Goal: Task Accomplishment & Management: Complete application form

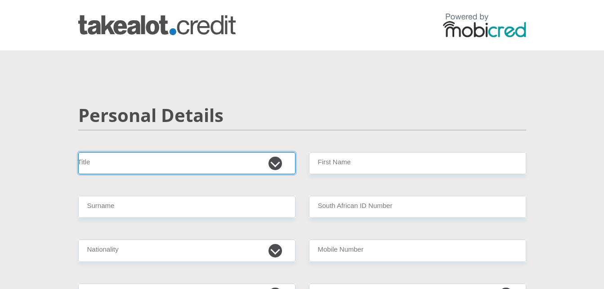
click at [160, 162] on select "Mr Ms Mrs Dr [PERSON_NAME]" at bounding box center [186, 163] width 217 height 22
select select "Ms"
click at [78, 152] on select "Mr Ms Mrs Dr [PERSON_NAME]" at bounding box center [186, 163] width 217 height 22
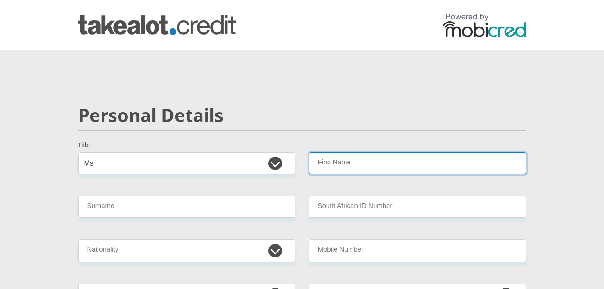
click at [325, 166] on input "First Name" at bounding box center [417, 163] width 217 height 22
type input "[PERSON_NAME]"
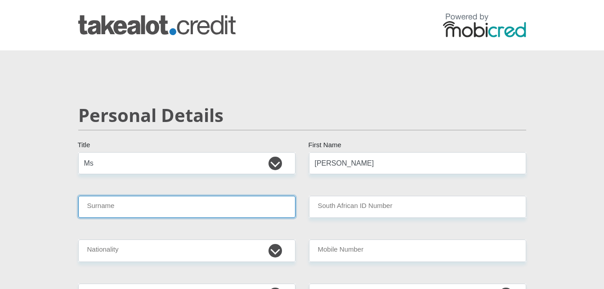
type input "Marole"
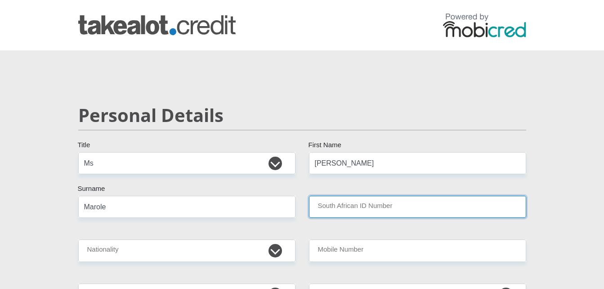
type input "Bariah Holdings ( C.O.D )"
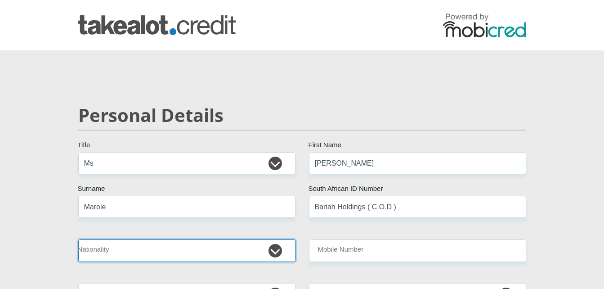
select select "ZAF"
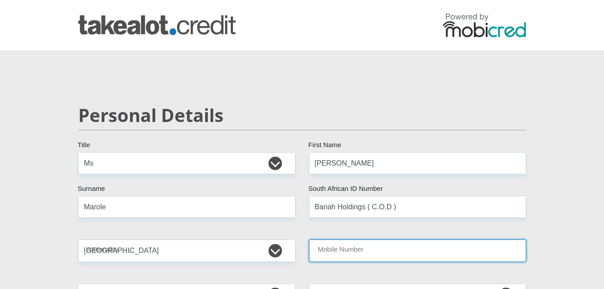
type input "0649370553"
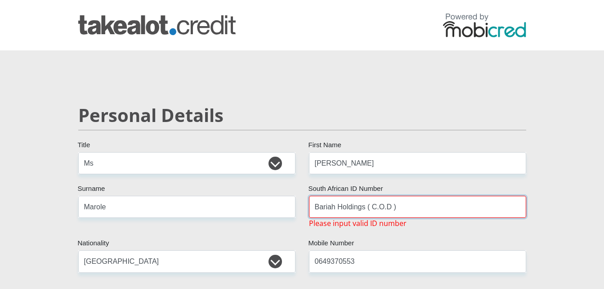
click at [411, 207] on input "Bariah Holdings ( C.O.D )" at bounding box center [417, 207] width 217 height 22
type input "B"
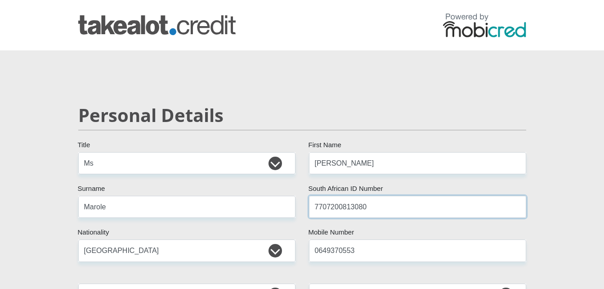
type input "7707200813080"
click at [197, 249] on select "[GEOGRAPHIC_DATA] [GEOGRAPHIC_DATA] [GEOGRAPHIC_DATA] [GEOGRAPHIC_DATA] [GEOGRA…" at bounding box center [186, 250] width 217 height 22
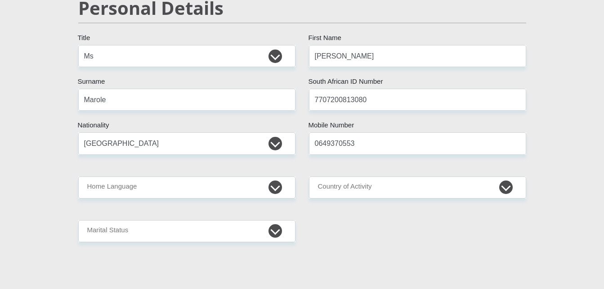
scroll to position [108, 0]
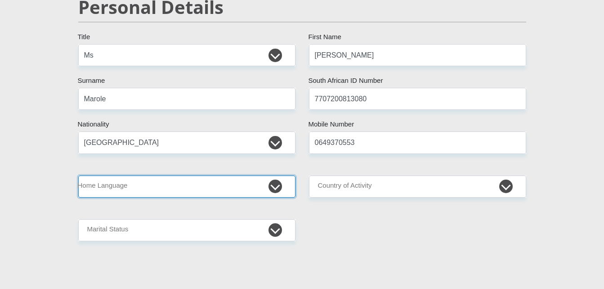
click at [235, 188] on select "Afrikaans English Sepedi South Ndebele Southern Sotho Swati Tsonga Tswana Venda…" at bounding box center [186, 186] width 217 height 22
select select "sot"
click at [78, 175] on select "Afrikaans English Sepedi South Ndebele Southern Sotho Swati Tsonga Tswana Venda…" at bounding box center [186, 186] width 217 height 22
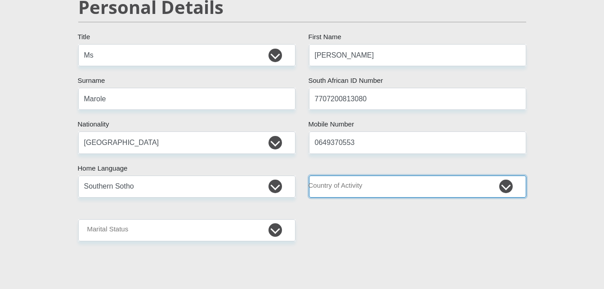
click at [390, 189] on select "[GEOGRAPHIC_DATA] [GEOGRAPHIC_DATA] [GEOGRAPHIC_DATA] [GEOGRAPHIC_DATA] [GEOGRA…" at bounding box center [417, 186] width 217 height 22
select select "ZAF"
click at [309, 175] on select "[GEOGRAPHIC_DATA] [GEOGRAPHIC_DATA] [GEOGRAPHIC_DATA] [GEOGRAPHIC_DATA] [GEOGRA…" at bounding box center [417, 186] width 217 height 22
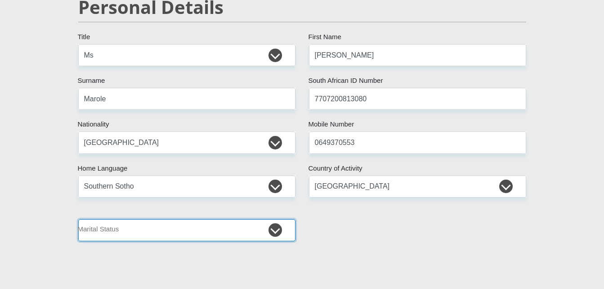
click at [175, 228] on select "Married ANC Single Divorced Widowed Married COP or Customary Law" at bounding box center [186, 230] width 217 height 22
select select "4"
click at [78, 219] on select "Married ANC Single Divorced Widowed Married COP or Customary Law" at bounding box center [186, 230] width 217 height 22
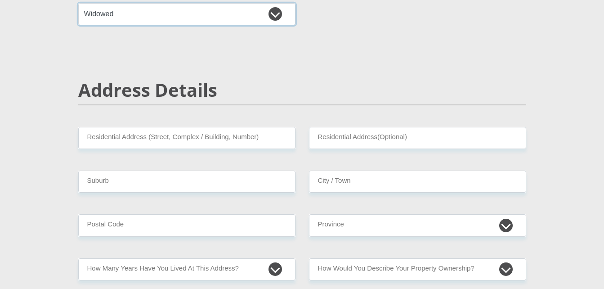
scroll to position [342, 0]
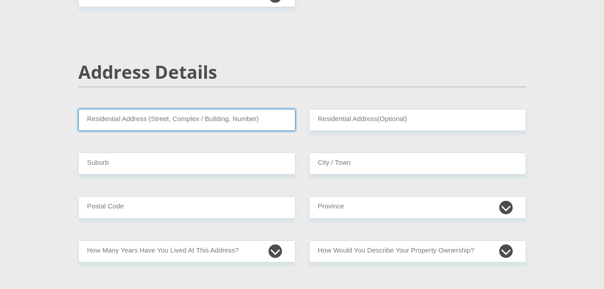
click at [90, 120] on input "Residential Address (Street, Complex / Building, Number)" at bounding box center [186, 120] width 217 height 22
type input "[STREET_ADDRESS][PERSON_NAME]"
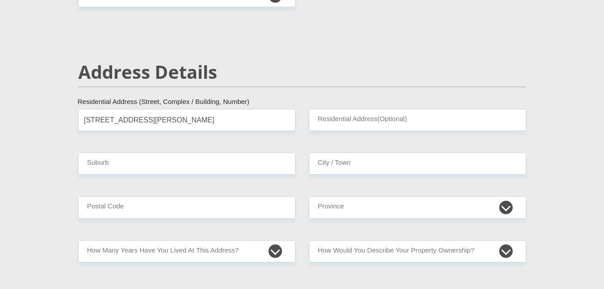
type input "[PERSON_NAME][GEOGRAPHIC_DATA]"
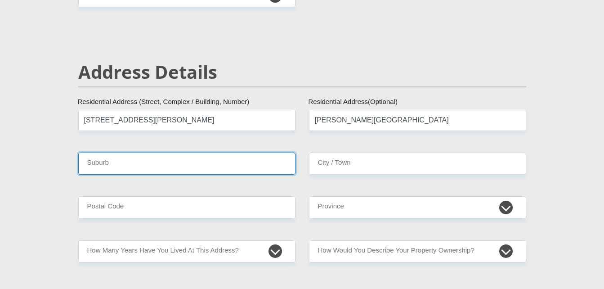
type input "[GEOGRAPHIC_DATA]"
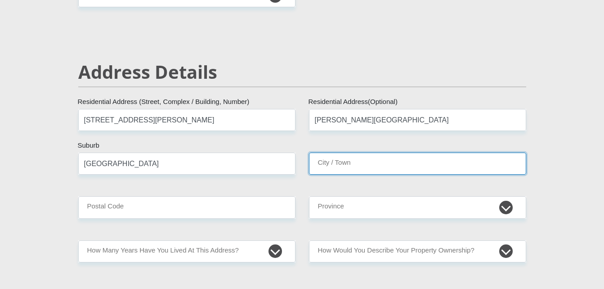
type input "[GEOGRAPHIC_DATA]"
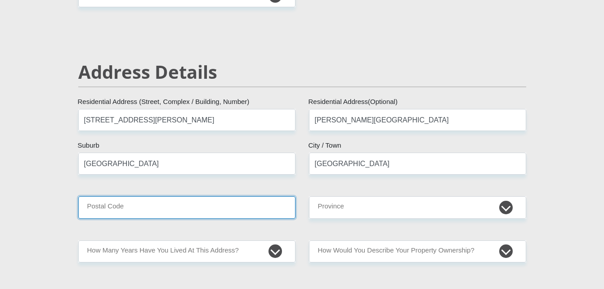
type input "2195"
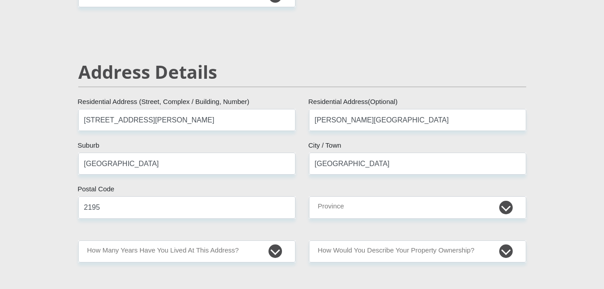
type input "[EMAIL_ADDRESS][DOMAIN_NAME]"
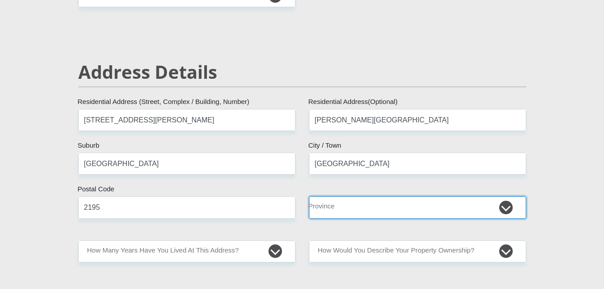
click at [386, 209] on select "Eastern Cape Free State [GEOGRAPHIC_DATA] [GEOGRAPHIC_DATA][DATE] [GEOGRAPHIC_D…" at bounding box center [417, 207] width 217 height 22
select select "Gauteng"
click at [309, 196] on select "Eastern Cape Free State [GEOGRAPHIC_DATA] [GEOGRAPHIC_DATA][DATE] [GEOGRAPHIC_D…" at bounding box center [417, 207] width 217 height 22
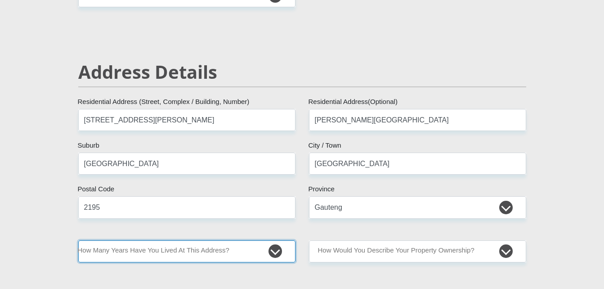
click at [198, 251] on select "less than 1 year 1-3 years 3-5 years 5+ years" at bounding box center [186, 251] width 217 height 22
select select "2"
click at [78, 240] on select "less than 1 year 1-3 years 3-5 years 5+ years" at bounding box center [186, 251] width 217 height 22
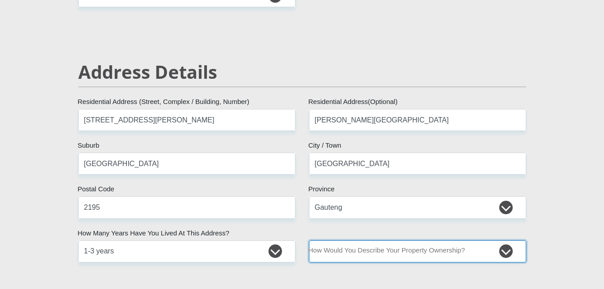
click at [409, 253] on select "Owned Rented Family Owned Company Dwelling" at bounding box center [417, 251] width 217 height 22
select select "Rented"
click at [309, 240] on select "Owned Rented Family Owned Company Dwelling" at bounding box center [417, 251] width 217 height 22
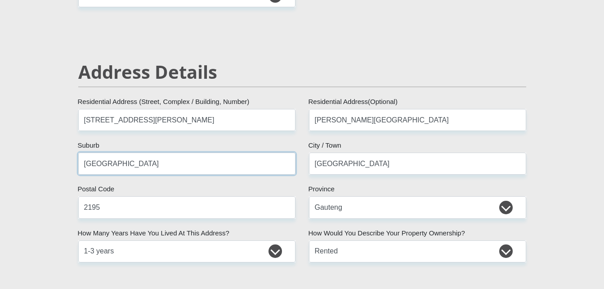
click at [169, 168] on input "[GEOGRAPHIC_DATA]" at bounding box center [186, 163] width 217 height 22
type input "J"
type input "[PERSON_NAME][GEOGRAPHIC_DATA]"
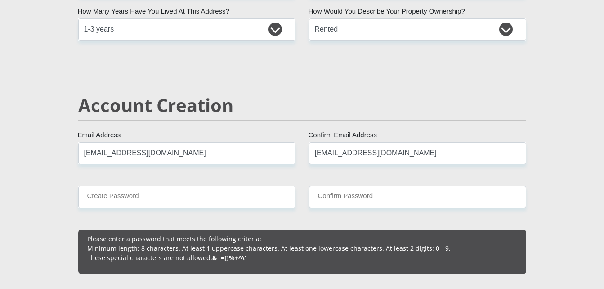
scroll to position [599, 0]
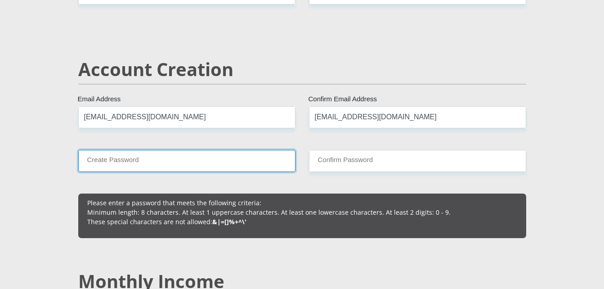
click at [124, 160] on input "Create Password" at bounding box center [186, 161] width 217 height 22
type input "Bariah197745"
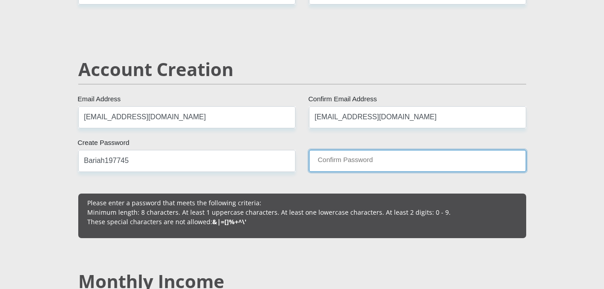
click at [320, 161] on input "Confirm Password" at bounding box center [417, 161] width 217 height 22
type input "Bariah197745"
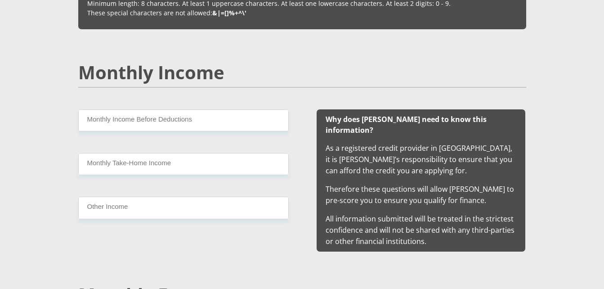
scroll to position [809, 0]
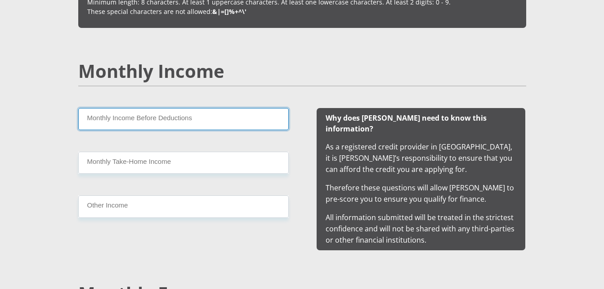
click at [154, 119] on input "Monthly Income Before Deductions" at bounding box center [183, 119] width 210 height 22
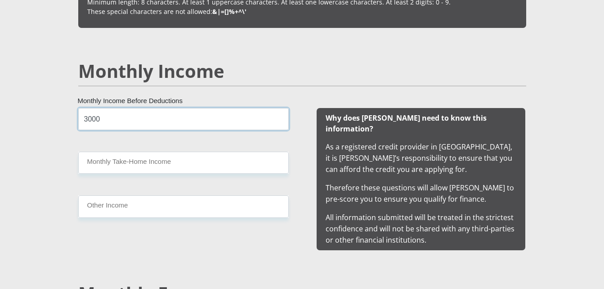
type input "3000"
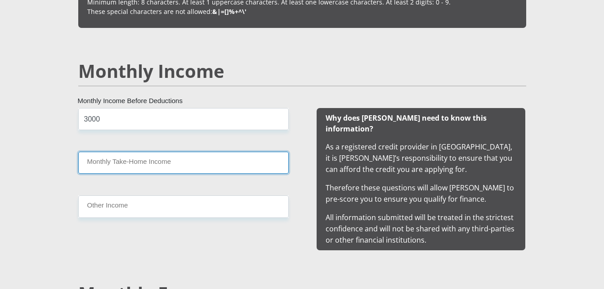
click at [126, 165] on input "Monthly Take-Home Income" at bounding box center [183, 162] width 210 height 22
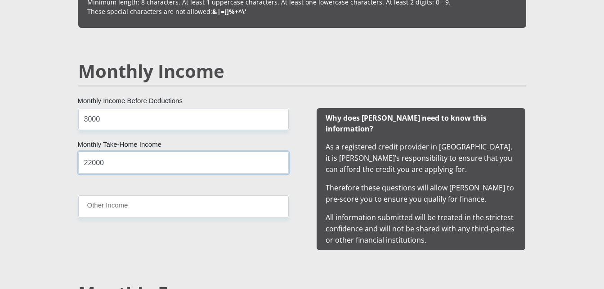
type input "22000"
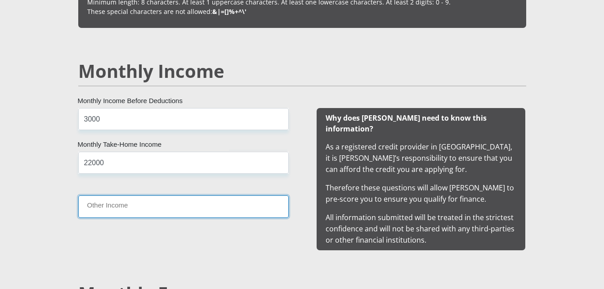
click at [114, 209] on input "Other Income" at bounding box center [183, 206] width 210 height 22
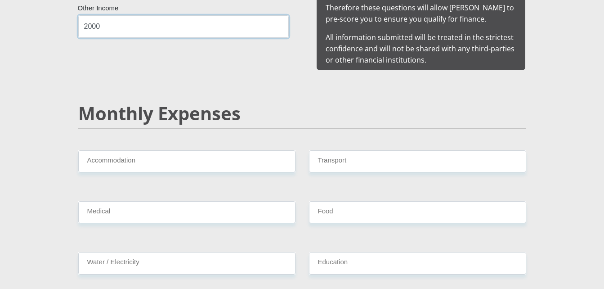
scroll to position [1025, 0]
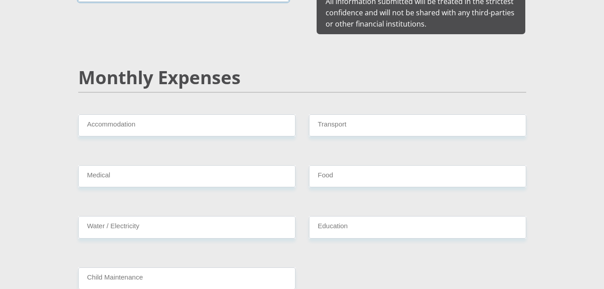
type input "2000"
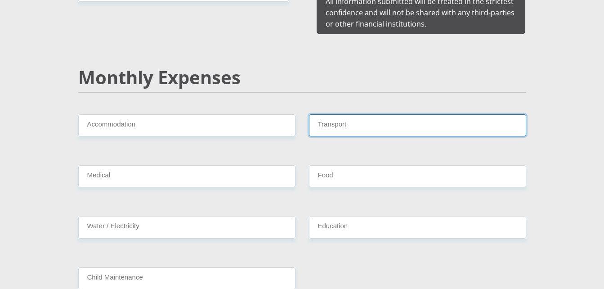
click at [361, 115] on input "Transport" at bounding box center [417, 125] width 217 height 22
type input "1000"
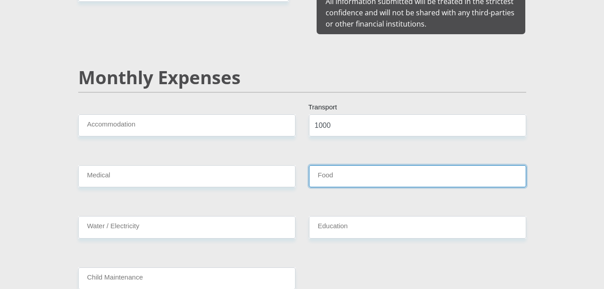
click at [329, 172] on input "Food" at bounding box center [417, 176] width 217 height 22
type input "1000"
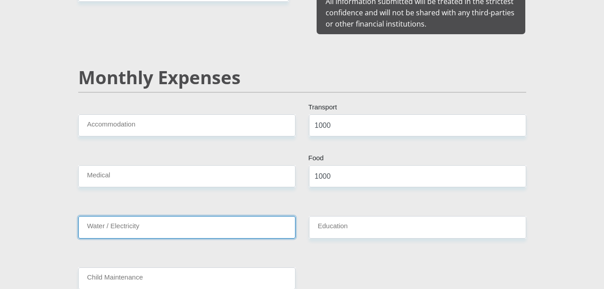
click at [179, 217] on input "Water / Electricity" at bounding box center [186, 227] width 217 height 22
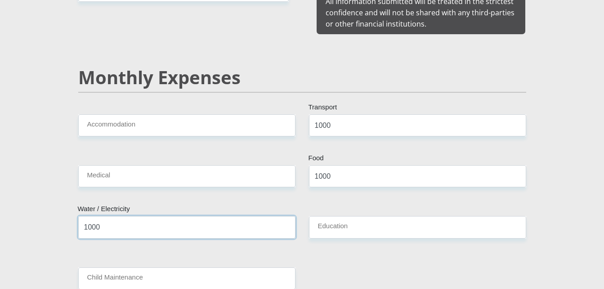
type input "1000"
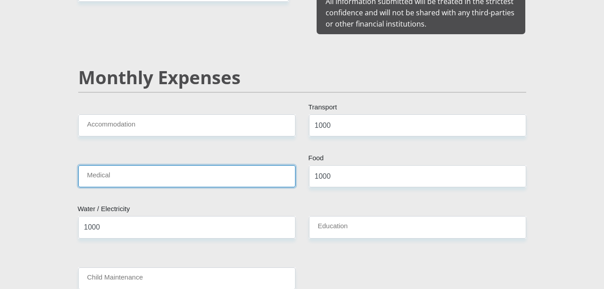
click at [117, 165] on input "Medical" at bounding box center [186, 176] width 217 height 22
type input "00"
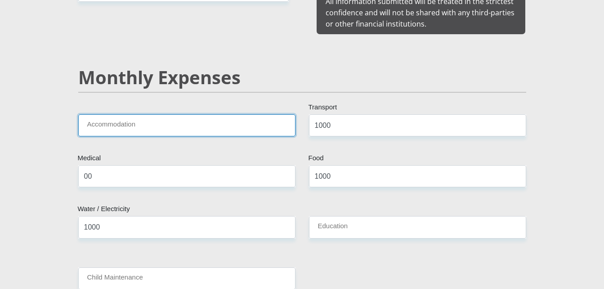
click at [151, 117] on input "Accommodation" at bounding box center [186, 125] width 217 height 22
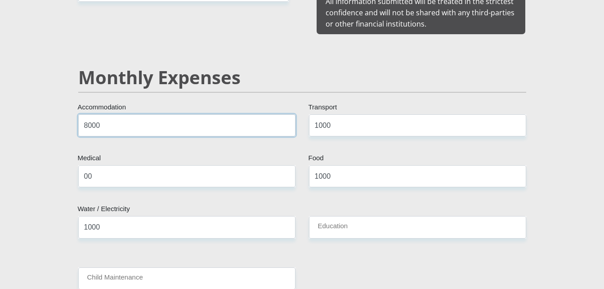
type input "8000"
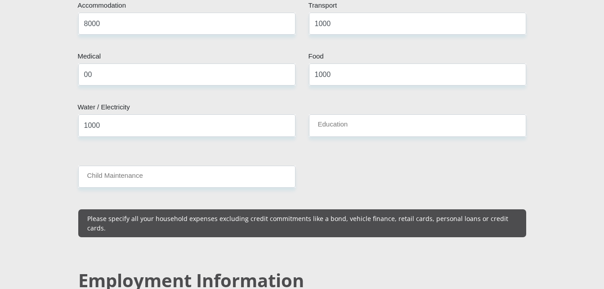
scroll to position [1133, 0]
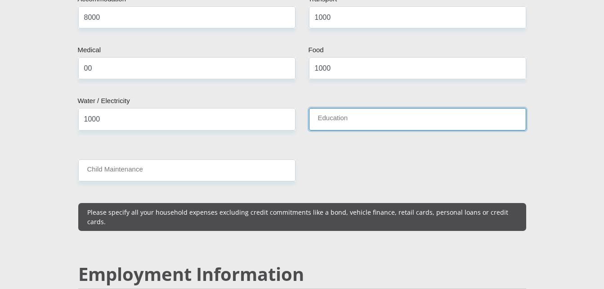
click at [347, 109] on input "Education" at bounding box center [417, 119] width 217 height 22
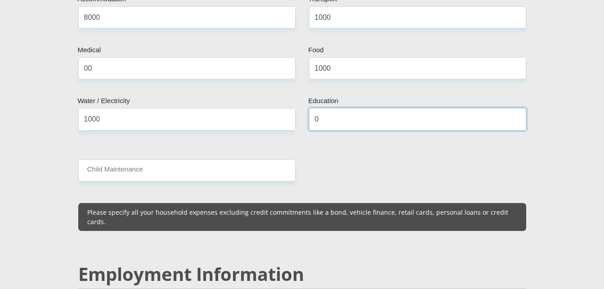
type input "0"
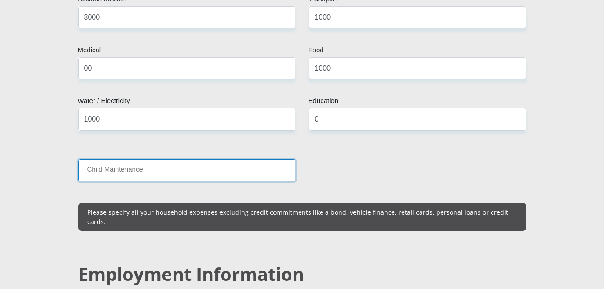
click at [221, 159] on input "Child Maintenance" at bounding box center [186, 170] width 217 height 22
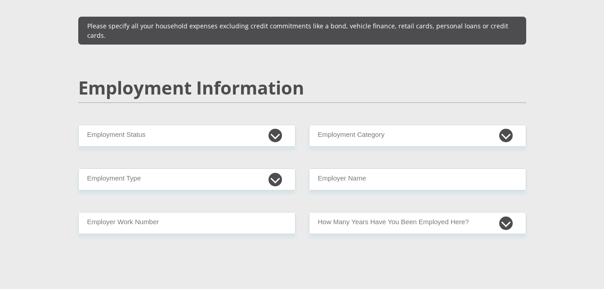
scroll to position [1324, 0]
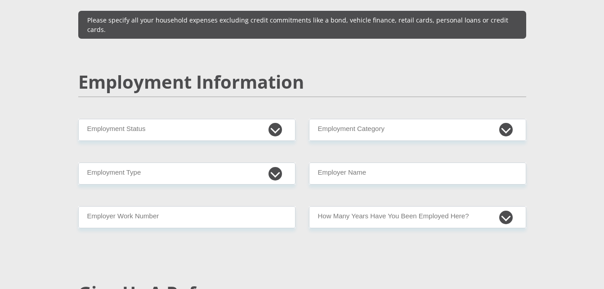
type input "0"
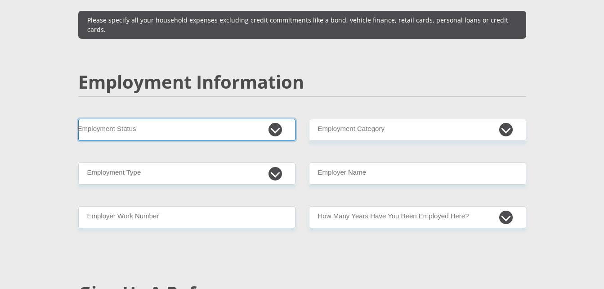
click at [200, 119] on select "Permanent/Full-time Part-time/Casual [DEMOGRAPHIC_DATA] Worker Self-Employed Ho…" at bounding box center [186, 130] width 217 height 22
select select "1"
click at [78, 119] on select "Permanent/Full-time Part-time/Casual [DEMOGRAPHIC_DATA] Worker Self-Employed Ho…" at bounding box center [186, 130] width 217 height 22
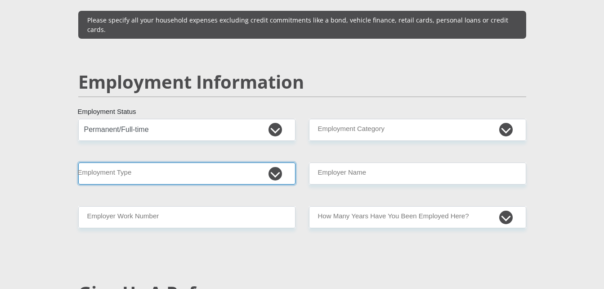
click at [141, 162] on select "College/Lecturer Craft Seller Creative Driver Executive Farmer Forces - Non Com…" at bounding box center [186, 173] width 217 height 22
select select "Executive"
click at [78, 162] on select "College/Lecturer Craft Seller Creative Driver Executive Farmer Forces - Non Com…" at bounding box center [186, 173] width 217 height 22
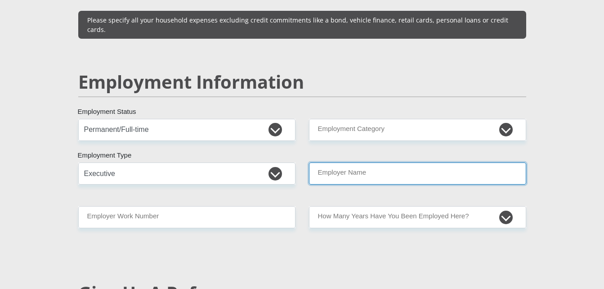
click at [360, 162] on input "Employer Name" at bounding box center [417, 173] width 217 height 22
type input "BariahHOLDINGSCC"
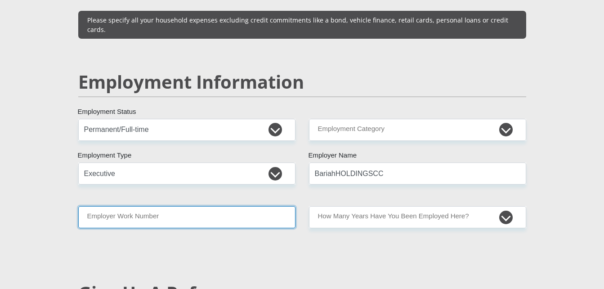
type input "0649370553"
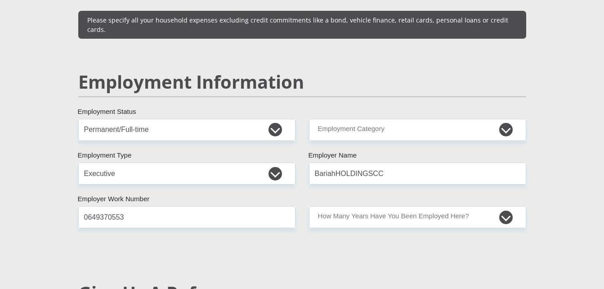
type input "bariah"
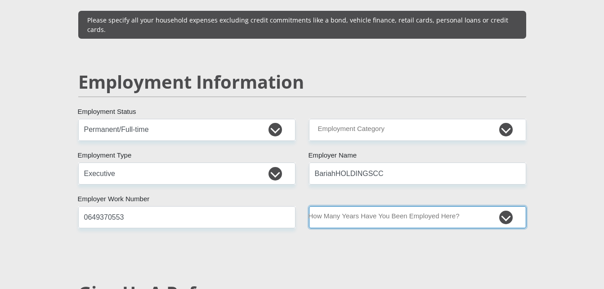
click at [399, 206] on select "less than 1 year 1-3 years 3-5 years 5+ years" at bounding box center [417, 217] width 217 height 22
select select "60"
click at [309, 206] on select "less than 1 year 1-3 years 3-5 years 5+ years" at bounding box center [417, 217] width 217 height 22
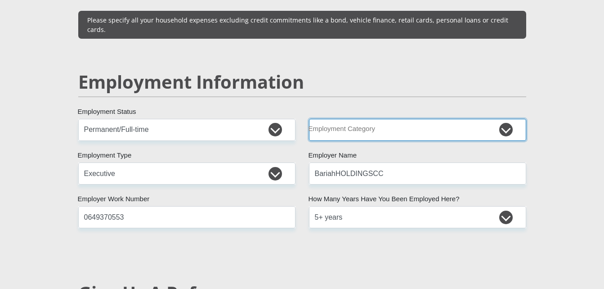
click at [402, 119] on select "AGRICULTURE ALCOHOL & TOBACCO CONSTRUCTION MATERIALS METALLURGY EQUIPMENT FOR R…" at bounding box center [417, 130] width 217 height 22
select select "14"
click at [309, 119] on select "AGRICULTURE ALCOHOL & TOBACCO CONSTRUCTION MATERIALS METALLURGY EQUIPMENT FOR R…" at bounding box center [417, 130] width 217 height 22
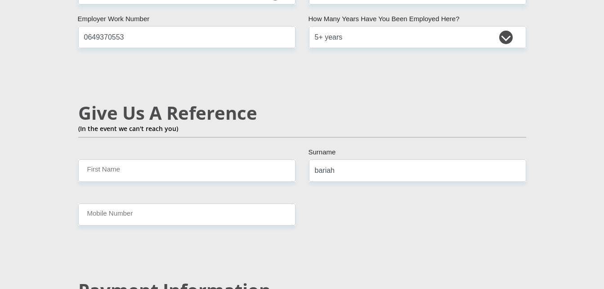
scroll to position [1540, 0]
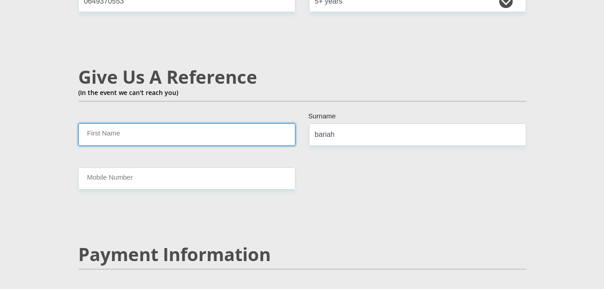
click at [138, 123] on input "First Name" at bounding box center [186, 134] width 217 height 22
type input "Raeesa"
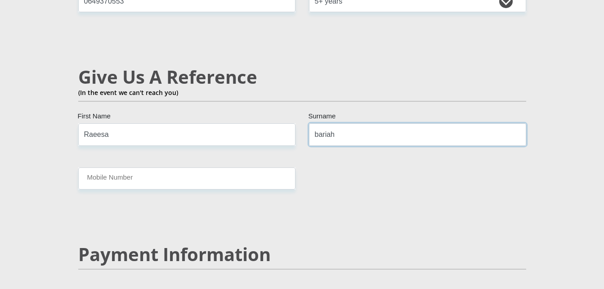
click at [347, 123] on input "bariah" at bounding box center [417, 134] width 217 height 22
type input "b"
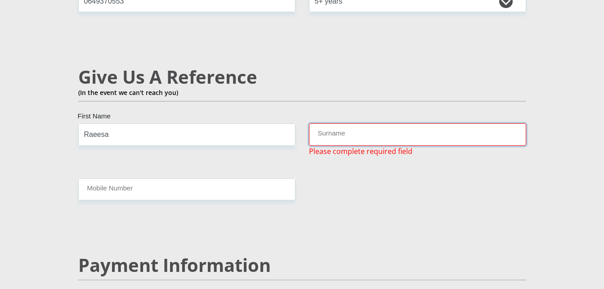
type input "s"
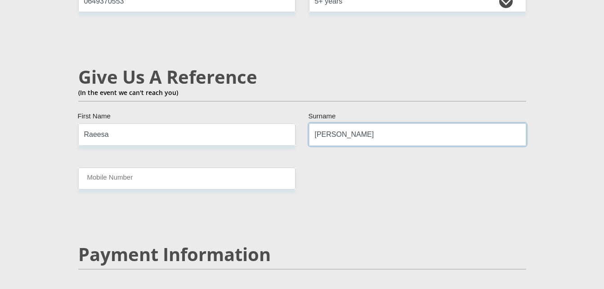
type input "[PERSON_NAME]"
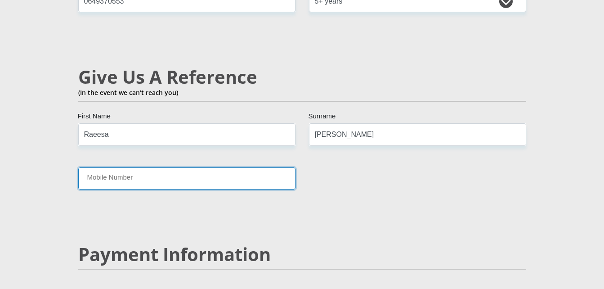
click at [174, 167] on input "Mobile Number" at bounding box center [186, 178] width 217 height 22
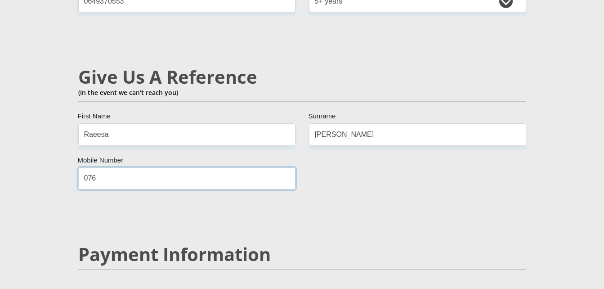
type input "0760979206"
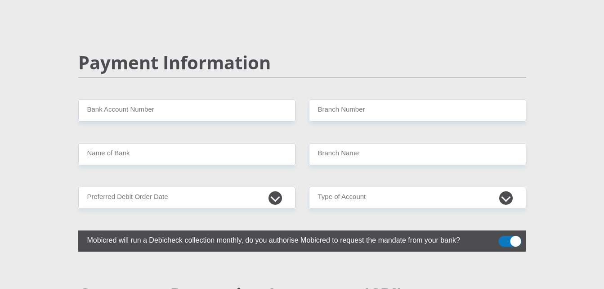
scroll to position [1738, 0]
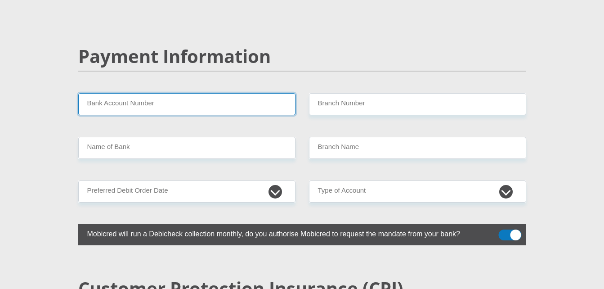
click at [120, 93] on input "Bank Account Number" at bounding box center [186, 104] width 217 height 22
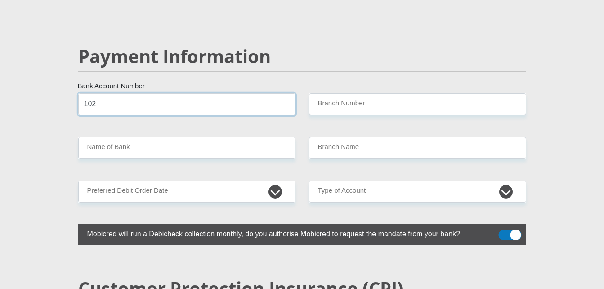
type input "102"
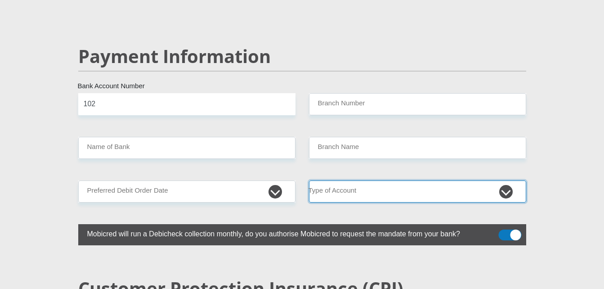
click at [332, 180] on select "Cheque Savings" at bounding box center [417, 191] width 217 height 22
select select "SAV"
click at [309, 180] on select "Cheque Savings" at bounding box center [417, 191] width 217 height 22
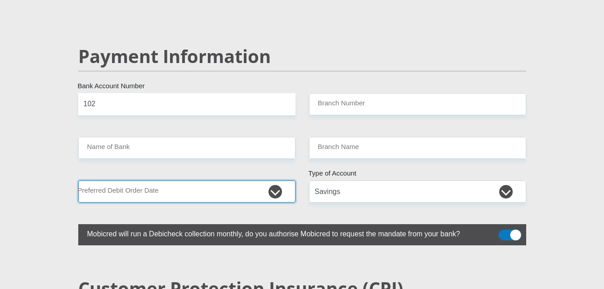
click at [190, 180] on select "1st 2nd 3rd 4th 5th 7th 18th 19th 20th 21st 22nd 23rd 24th 25th 26th 27th 28th …" at bounding box center [186, 191] width 217 height 22
select select "30"
click at [78, 180] on select "1st 2nd 3rd 4th 5th 7th 18th 19th 20th 21st 22nd 23rd 24th 25th 26th 27th 28th …" at bounding box center [186, 191] width 217 height 22
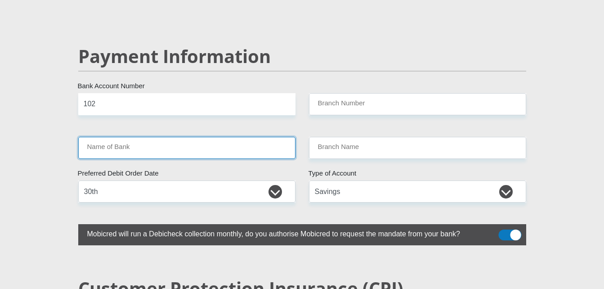
click at [222, 137] on input "Name of Bank" at bounding box center [186, 148] width 217 height 22
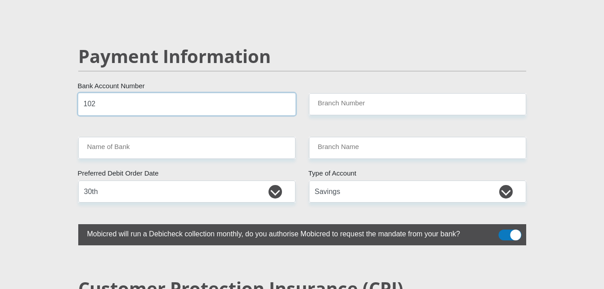
click at [112, 93] on input "102" at bounding box center [186, 104] width 217 height 22
type input "1"
type input "62322416852"
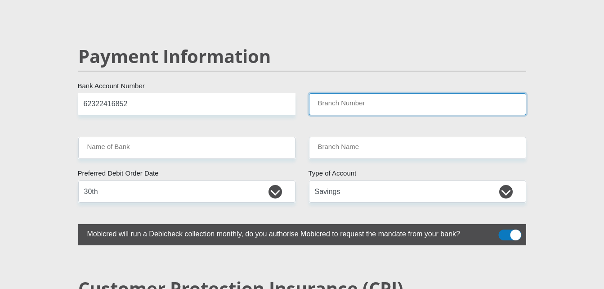
click at [328, 93] on input "Branch Number" at bounding box center [417, 104] width 217 height 22
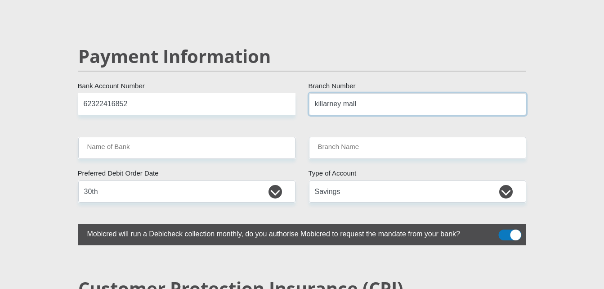
type input "killarney mall"
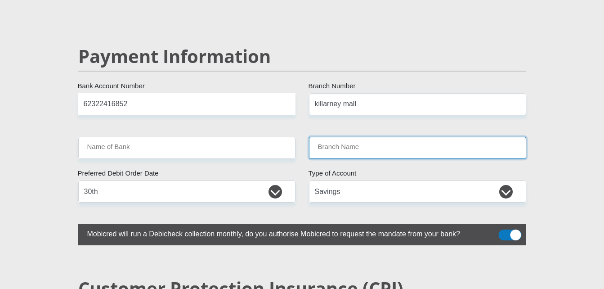
click at [317, 137] on input "Branch Name" at bounding box center [417, 148] width 217 height 22
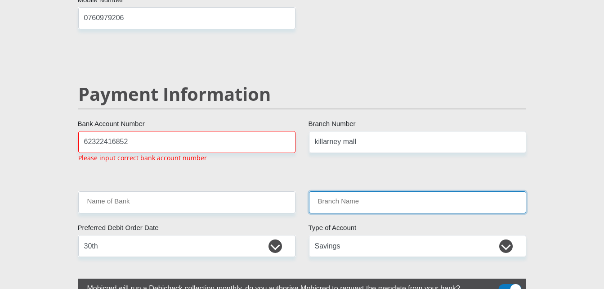
scroll to position [1698, 0]
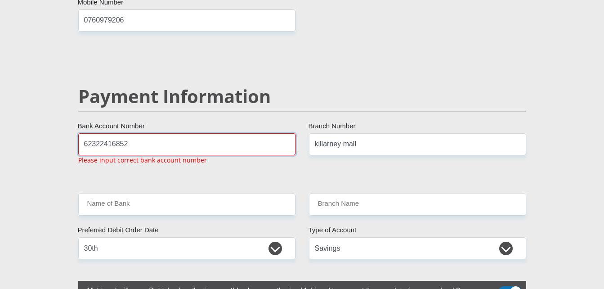
click at [163, 133] on input "62322416852" at bounding box center [186, 144] width 217 height 22
type input "6"
type input "11"
